Goal: Transaction & Acquisition: Purchase product/service

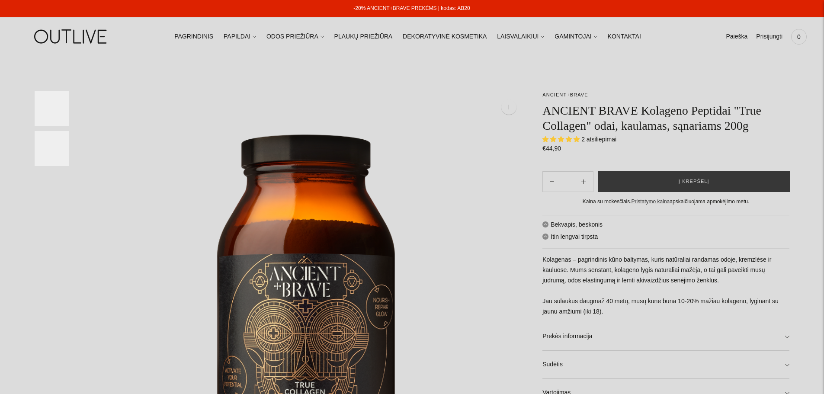
select select "**********"
click at [629, 127] on h1 "ANCIENT BRAVE Kolageno Peptidai "True Collagen" odai, kaulamas, sąnariams 200g" at bounding box center [665, 118] width 247 height 30
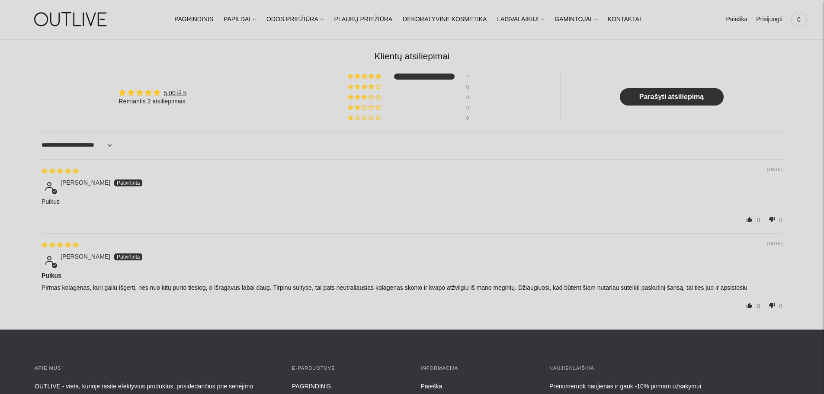
scroll to position [994, 0]
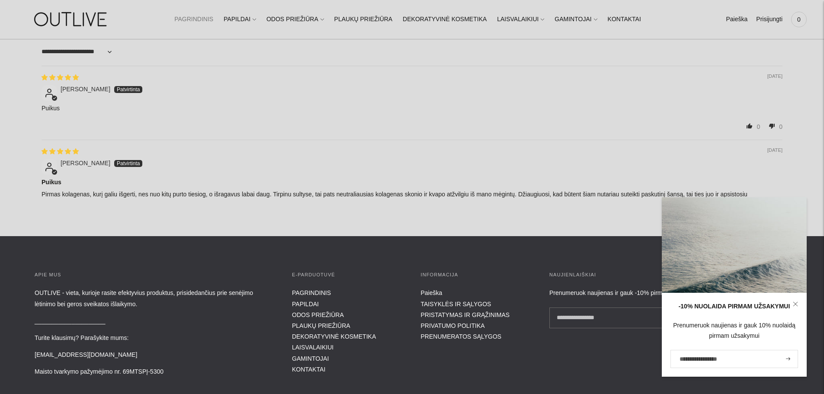
click at [210, 20] on link "PAGRINDINIS" at bounding box center [193, 19] width 39 height 19
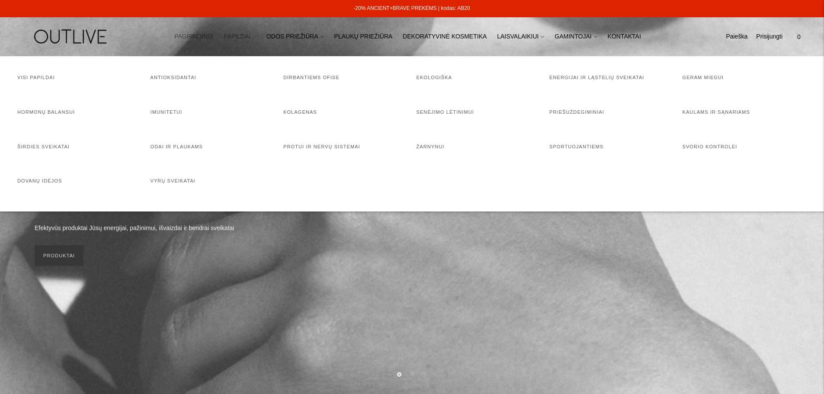
click at [249, 41] on link "PAPILDAI" at bounding box center [240, 36] width 32 height 19
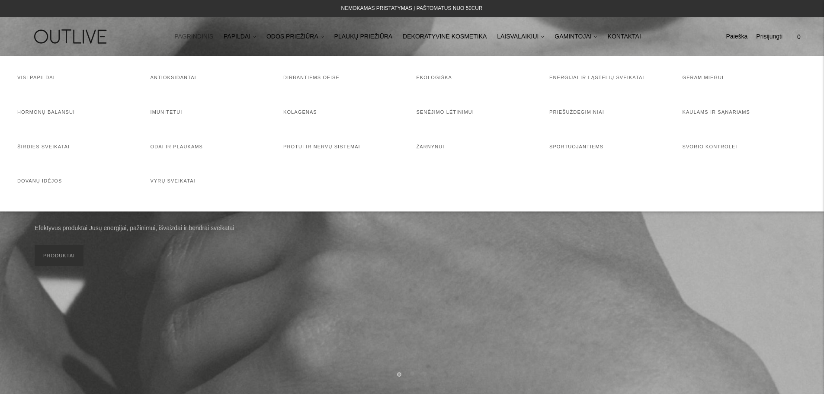
click at [724, 107] on ul "Visi papildai Antioksidantai Dirbantiems ofise Ekologiška Energijai ir ląstelių…" at bounding box center [411, 133] width 789 height 121
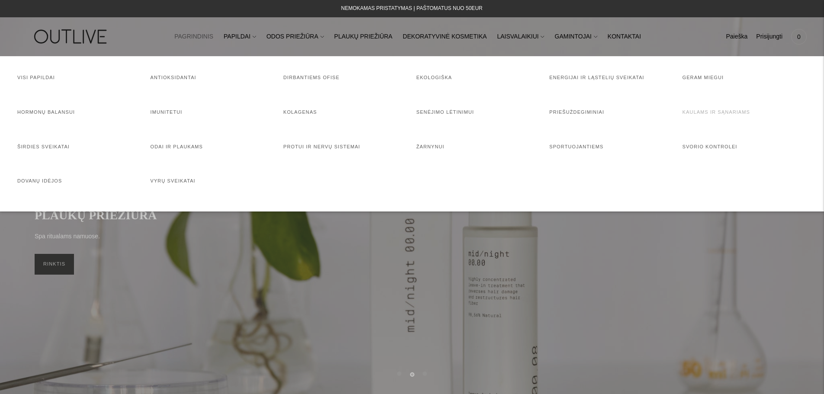
click at [706, 113] on link "Kaulams ir sąnariams" at bounding box center [715, 111] width 67 height 5
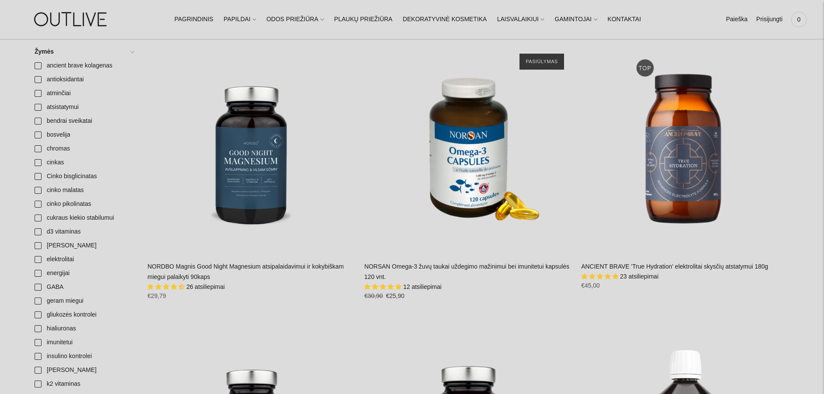
scroll to position [259, 0]
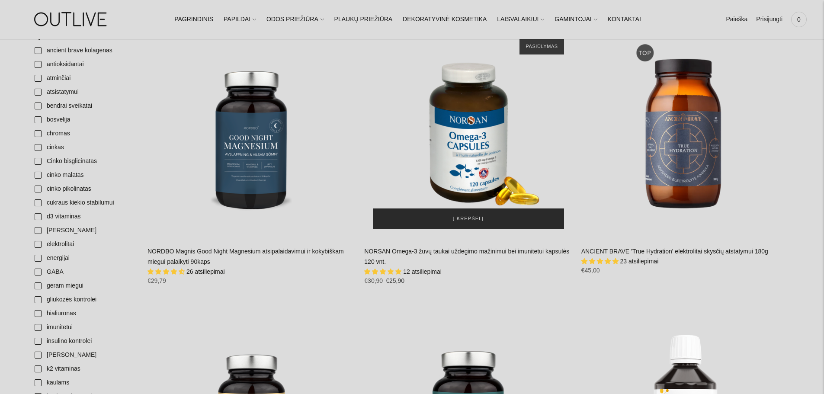
click at [493, 213] on button "Į krepšelį" at bounding box center [468, 218] width 191 height 21
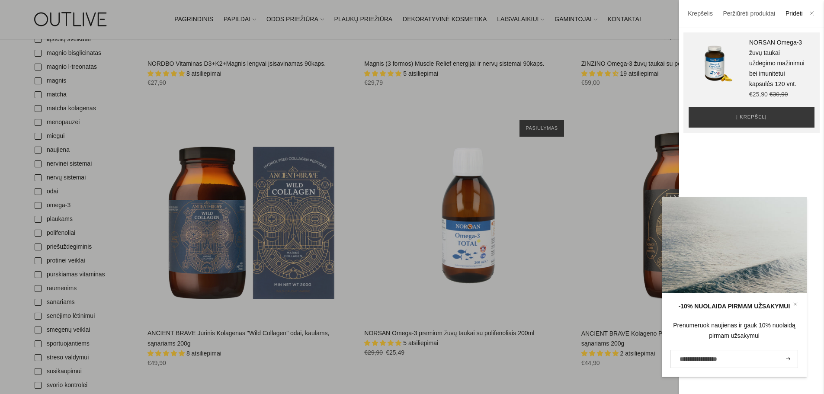
scroll to position [778, 0]
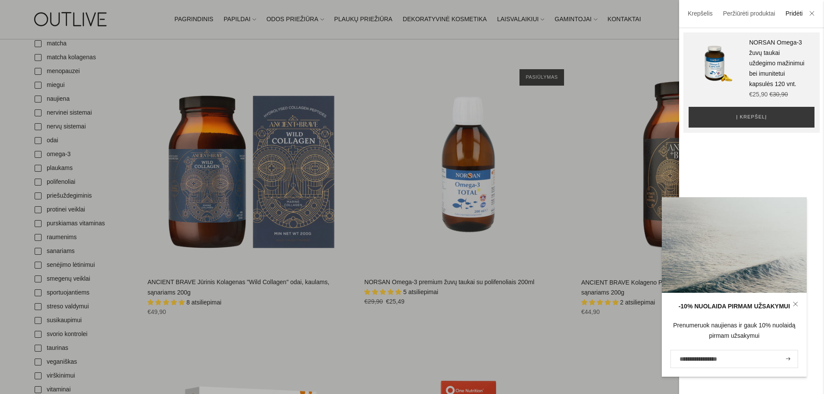
click at [303, 150] on div at bounding box center [412, 197] width 824 height 394
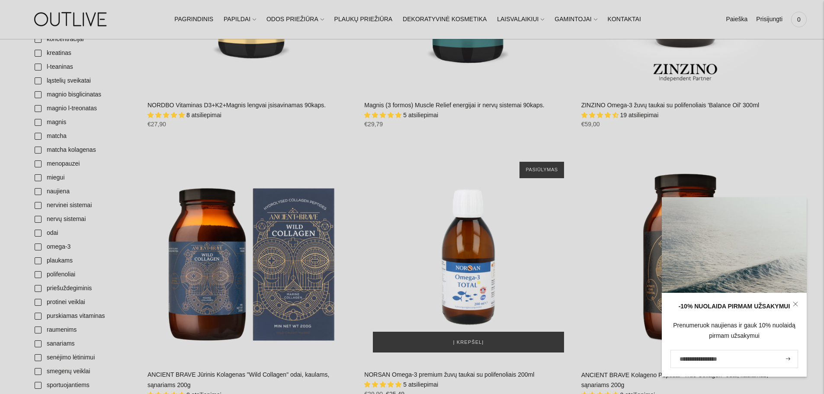
scroll to position [790, 0]
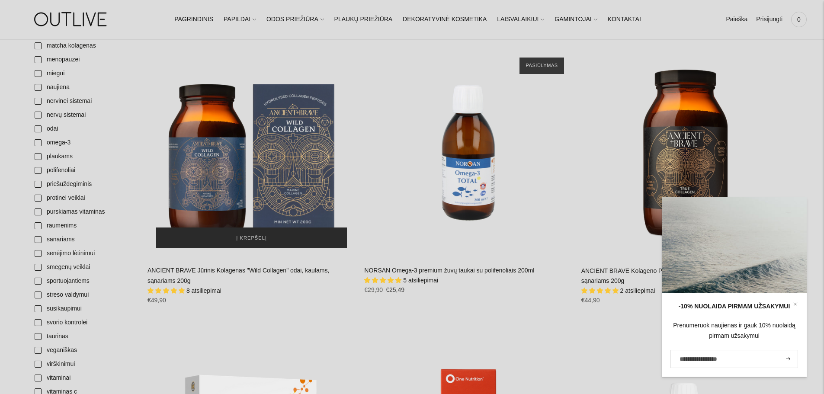
click at [254, 234] on span "Į krepšelį" at bounding box center [251, 238] width 31 height 9
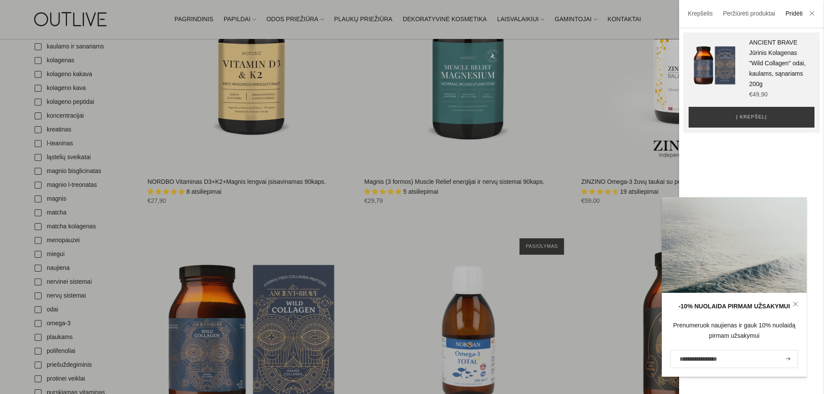
scroll to position [574, 0]
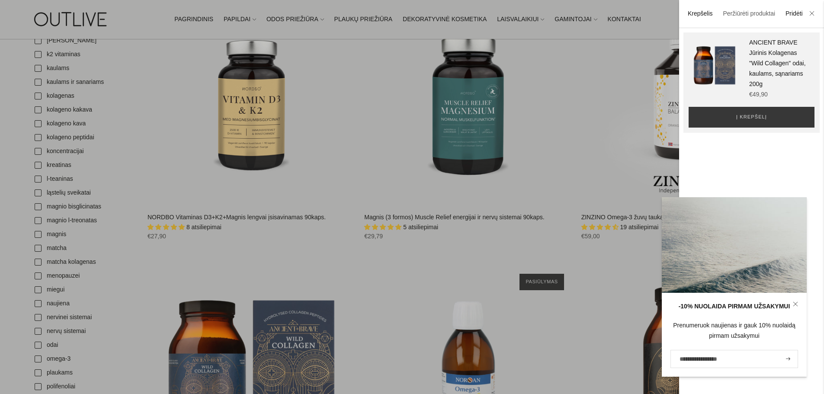
click at [696, 14] on link "Krepšelis" at bounding box center [699, 13] width 25 height 7
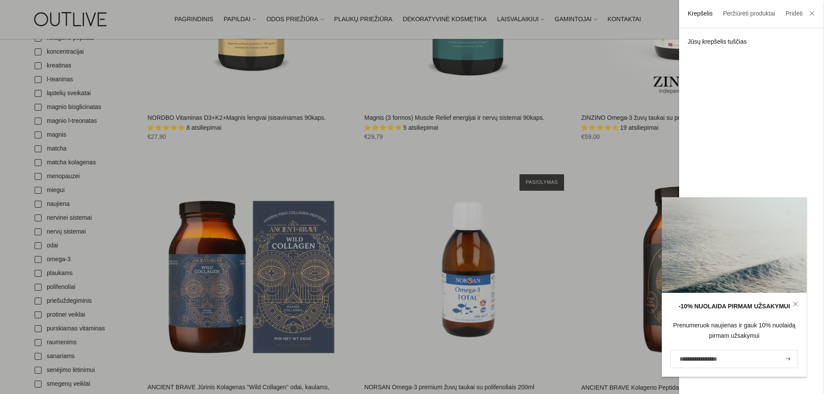
scroll to position [790, 0]
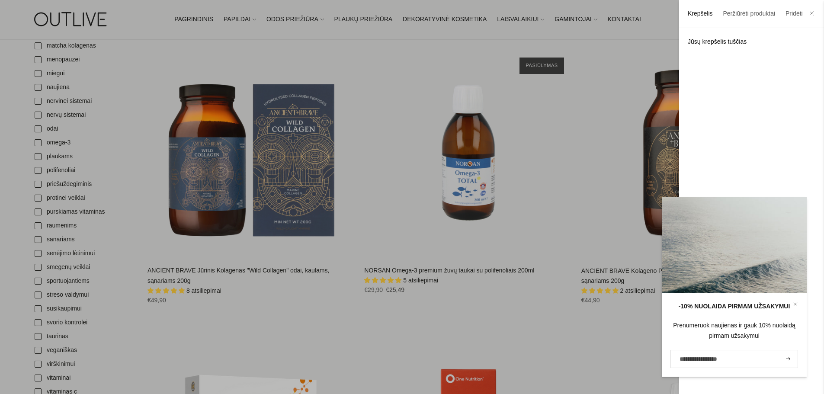
click at [793, 302] on icon at bounding box center [794, 303] width 5 height 5
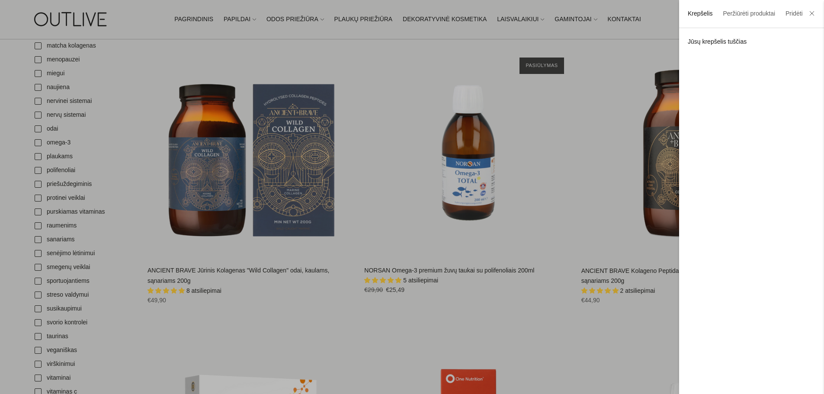
click at [297, 217] on div at bounding box center [412, 197] width 824 height 394
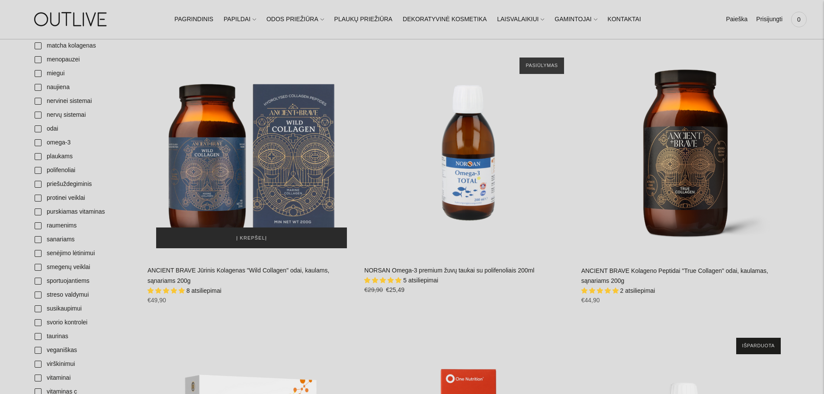
click at [256, 234] on span "Į krepšelį" at bounding box center [251, 238] width 31 height 9
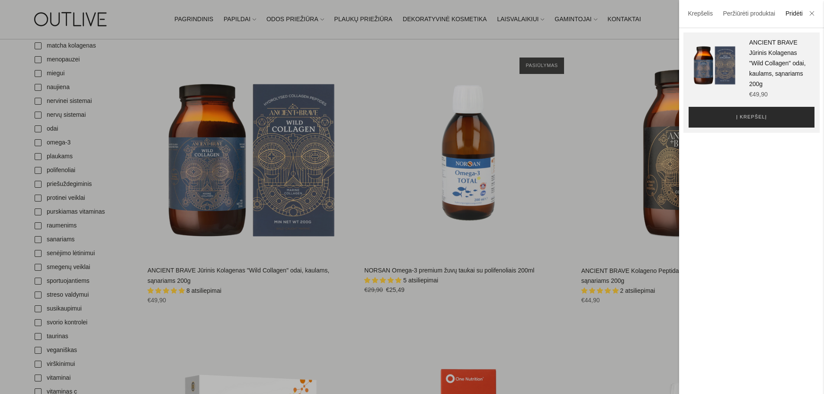
click at [759, 115] on span "Į krepšelį" at bounding box center [751, 117] width 31 height 9
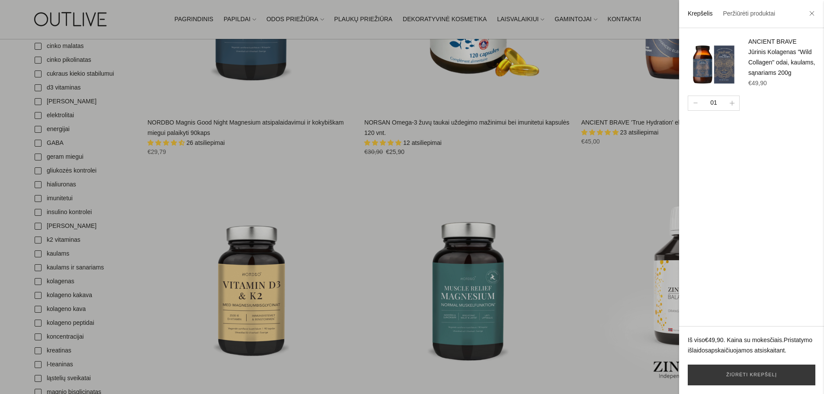
scroll to position [358, 0]
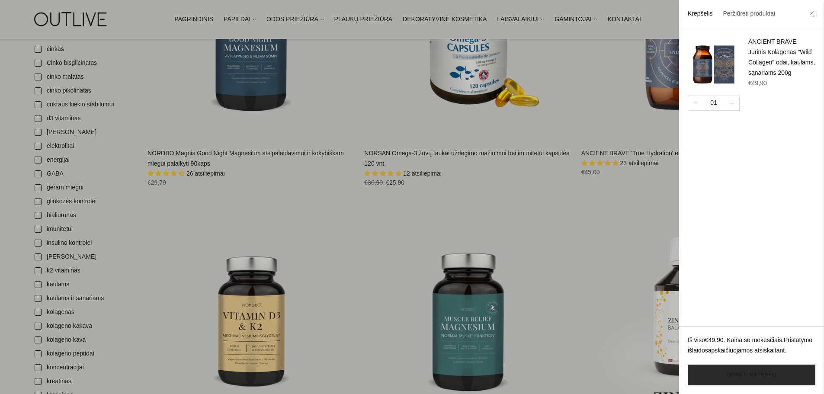
click at [734, 371] on link "Žiūrėti krepšelį" at bounding box center [751, 374] width 128 height 21
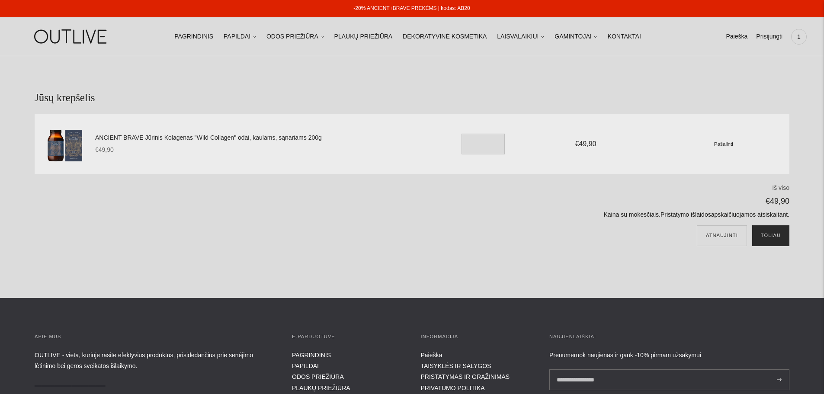
click at [762, 235] on button "Toliau" at bounding box center [770, 235] width 37 height 21
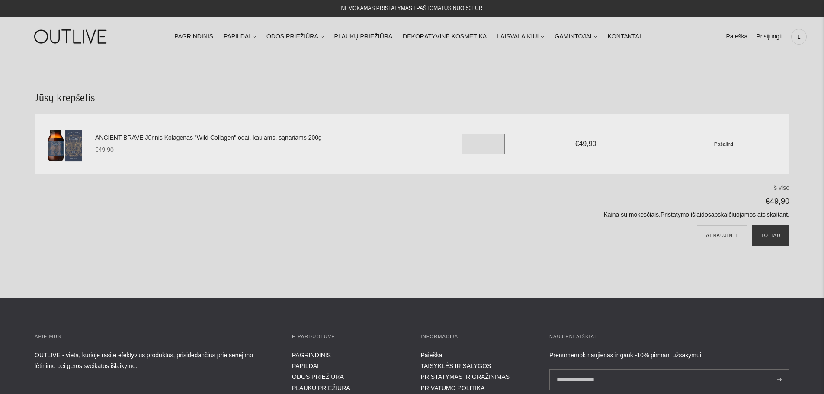
click at [486, 145] on input "*" at bounding box center [482, 144] width 43 height 21
type input "*"
click at [761, 230] on button "Toliau" at bounding box center [770, 235] width 37 height 21
